Goal: Transaction & Acquisition: Purchase product/service

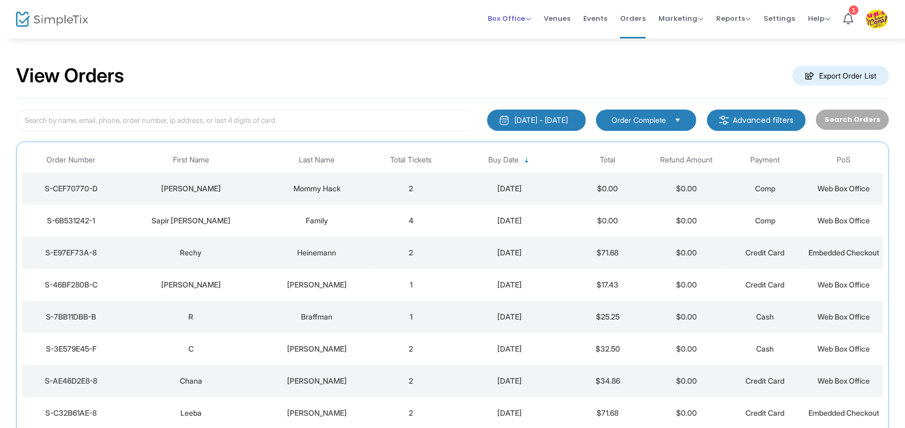
click at [515, 11] on span "Box Office Sell Tickets Bookings Sell Season Pass" at bounding box center [509, 18] width 43 height 27
click at [505, 15] on span "Box Office" at bounding box center [509, 18] width 43 height 10
click at [519, 30] on li "Sell Tickets" at bounding box center [526, 36] width 76 height 21
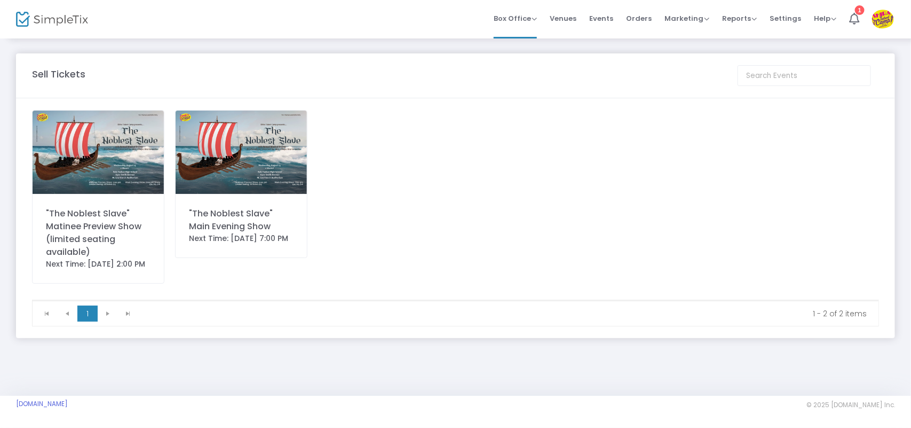
click at [264, 244] on div "Next Time: [DATE] 7:00 PM" at bounding box center [241, 238] width 105 height 11
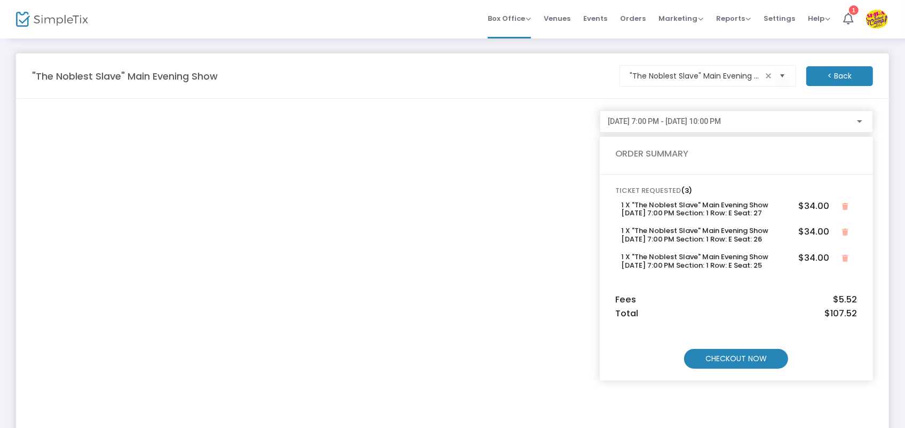
click at [724, 361] on m-button "CHECKOUT NOW" at bounding box center [736, 359] width 104 height 20
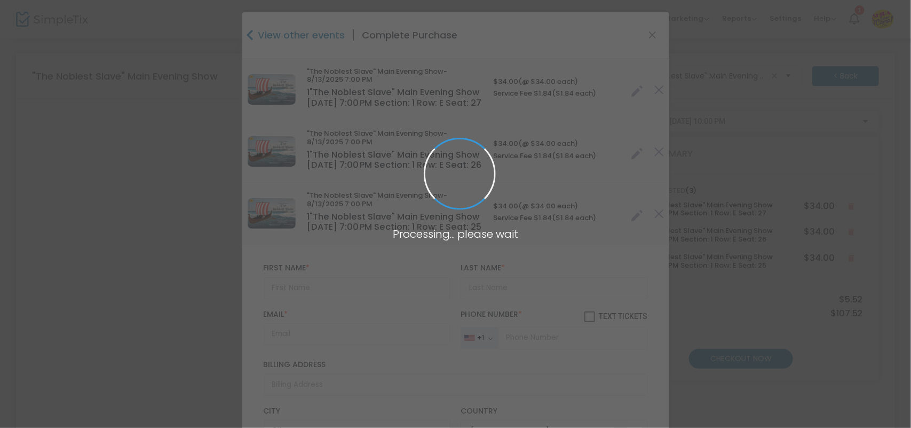
type input "[US_STATE]"
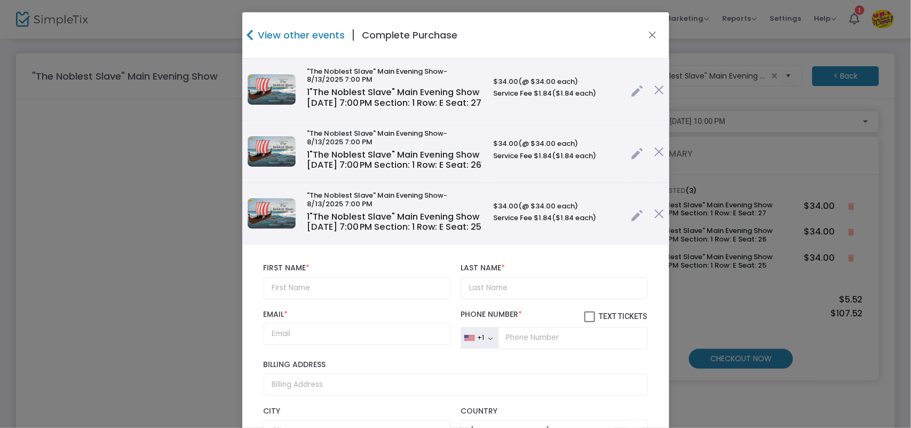
click at [631, 94] on link at bounding box center [637, 89] width 12 height 18
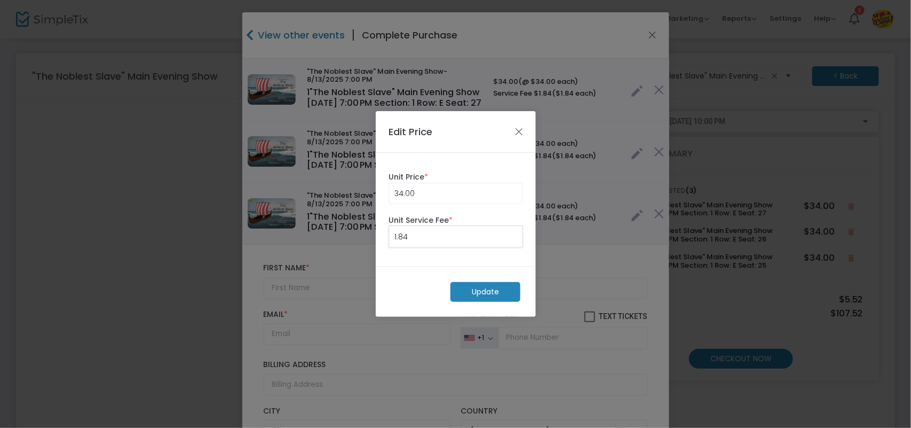
click at [471, 236] on input "1.84" at bounding box center [456, 236] width 132 height 20
click at [478, 294] on m-button "Update" at bounding box center [486, 292] width 70 height 20
type input "0.25"
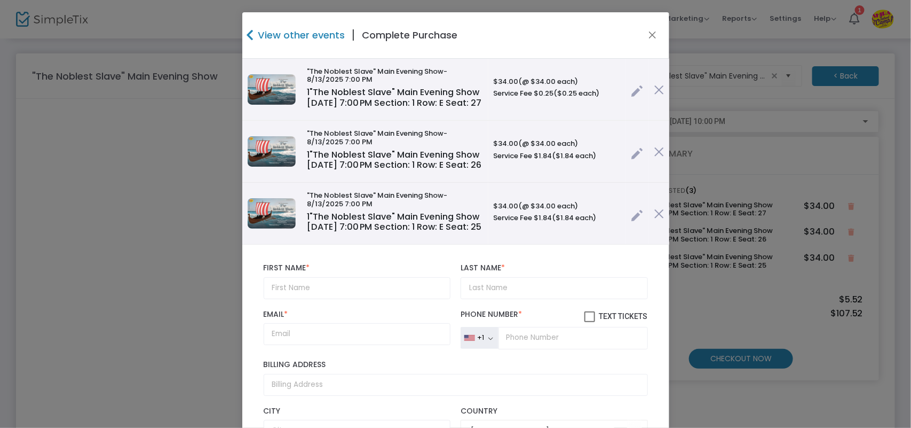
click at [631, 160] on link at bounding box center [637, 151] width 12 height 18
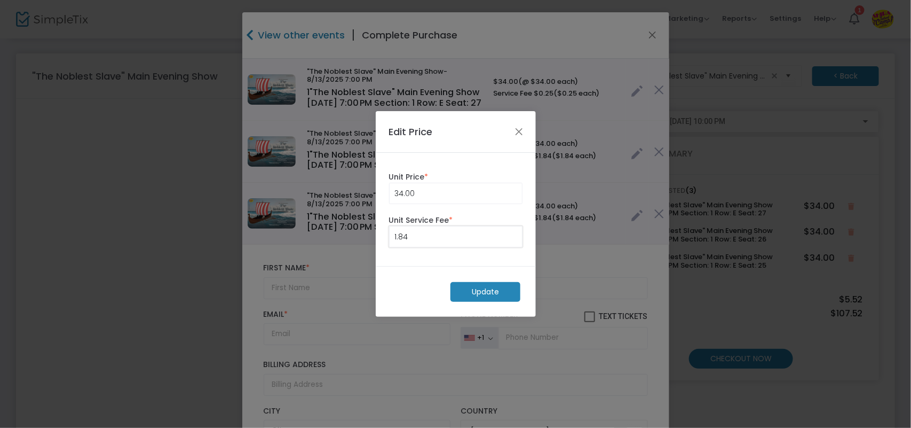
click at [476, 235] on input "1.84" at bounding box center [456, 236] width 132 height 20
click at [486, 292] on m-button "Update" at bounding box center [486, 292] width 70 height 20
type input "0.25"
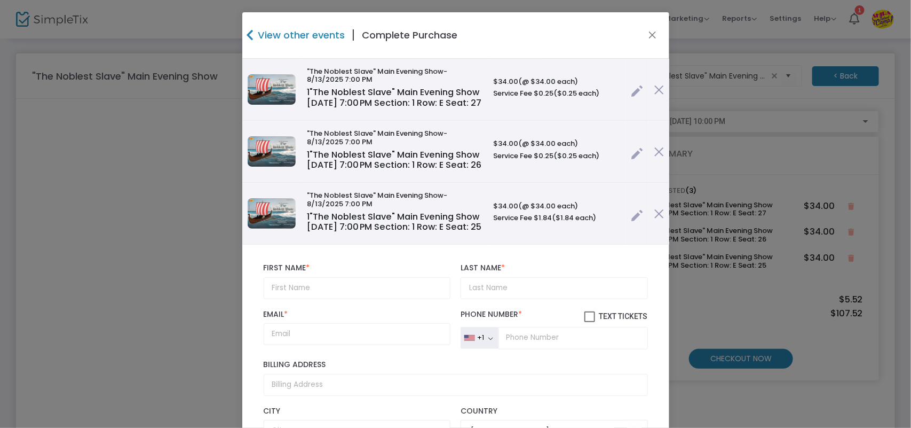
click at [631, 222] on link at bounding box center [637, 213] width 12 height 18
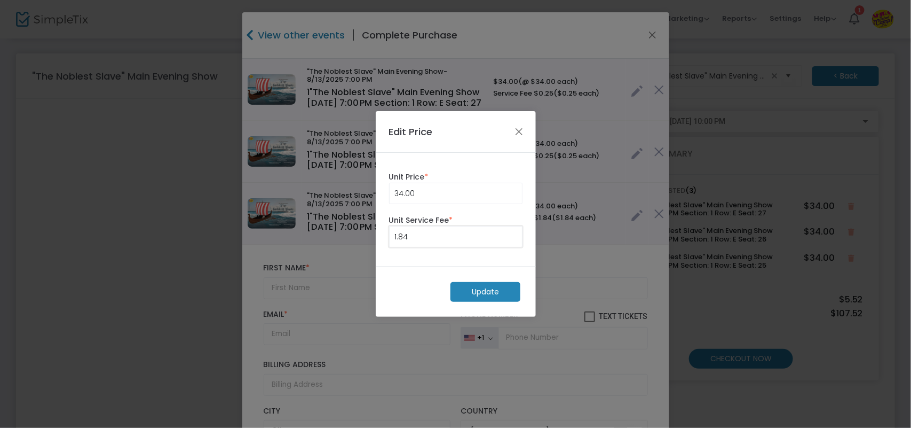
click at [503, 243] on input "1.84" at bounding box center [456, 236] width 132 height 20
click at [492, 290] on m-button "Update" at bounding box center [486, 292] width 70 height 20
type input "0.25"
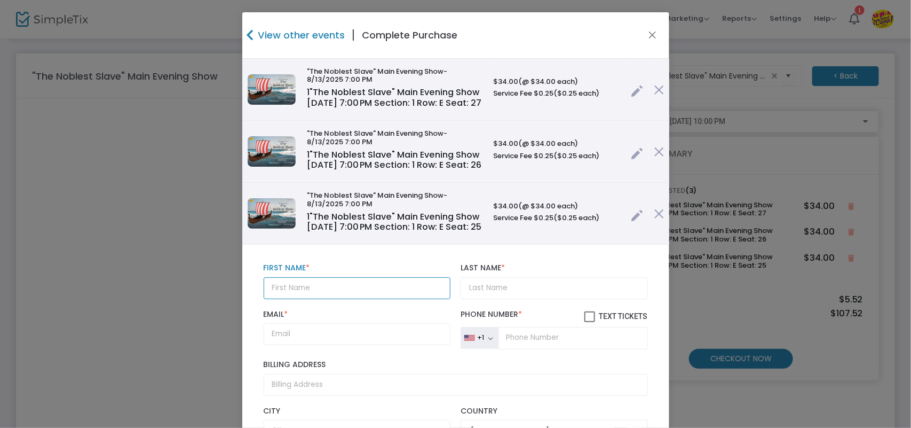
click at [367, 299] on input "text" at bounding box center [357, 288] width 187 height 22
